Goal: Check status

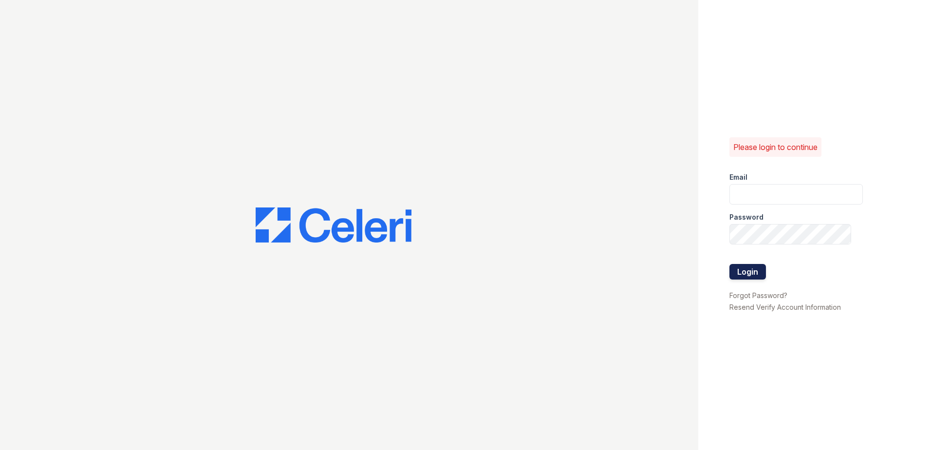
type input "[EMAIL_ADDRESS][DOMAIN_NAME]"
click at [746, 268] on button "Login" at bounding box center [747, 272] width 37 height 16
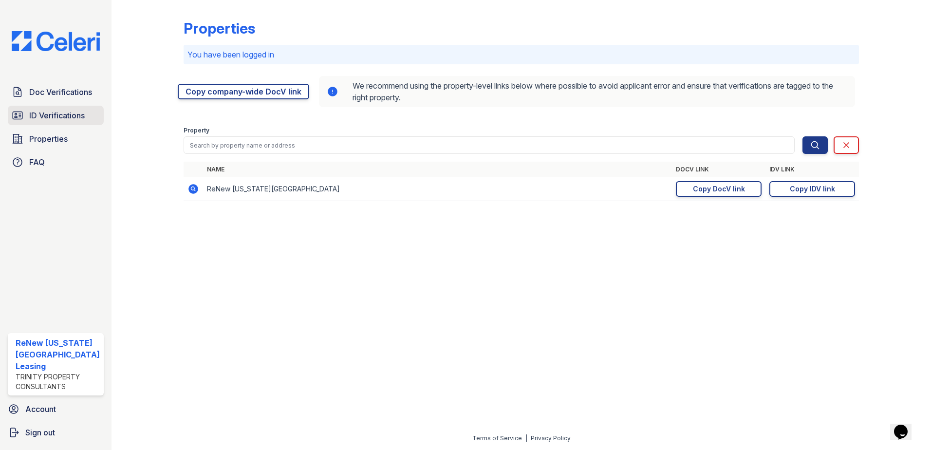
click at [58, 110] on span "ID Verifications" at bounding box center [56, 116] width 55 height 12
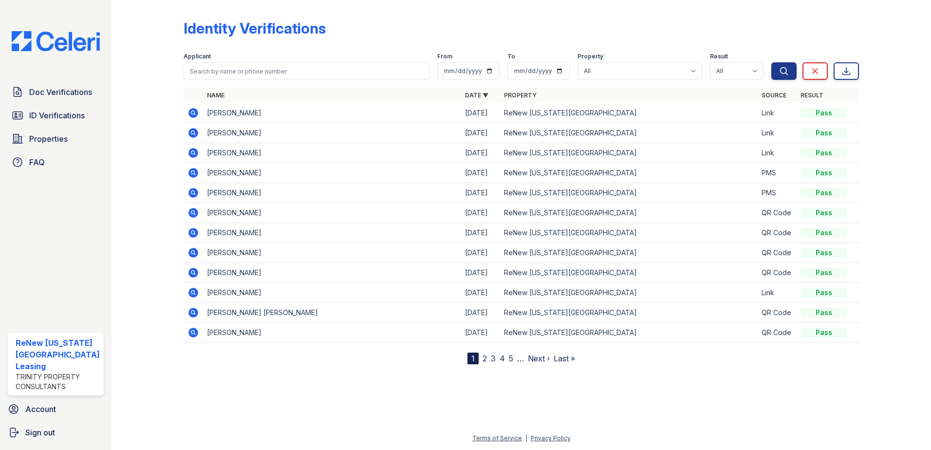
click at [192, 111] on icon at bounding box center [192, 112] width 2 height 2
